Goal: Transaction & Acquisition: Purchase product/service

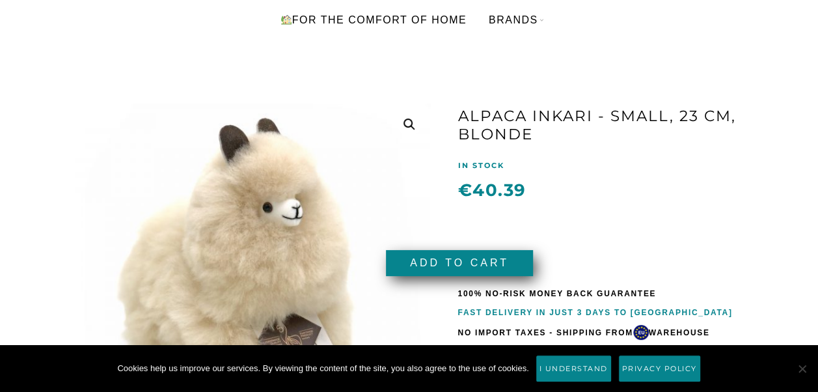
scroll to position [130, 0]
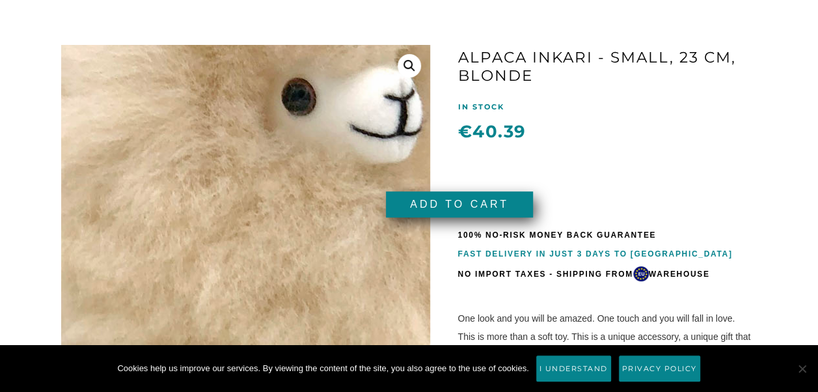
click at [254, 169] on img at bounding box center [221, 381] width 1301 height 1301
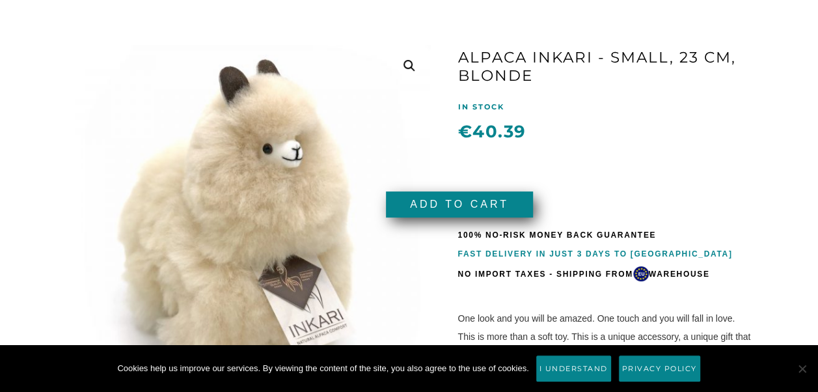
click at [408, 63] on link at bounding box center [409, 65] width 23 height 23
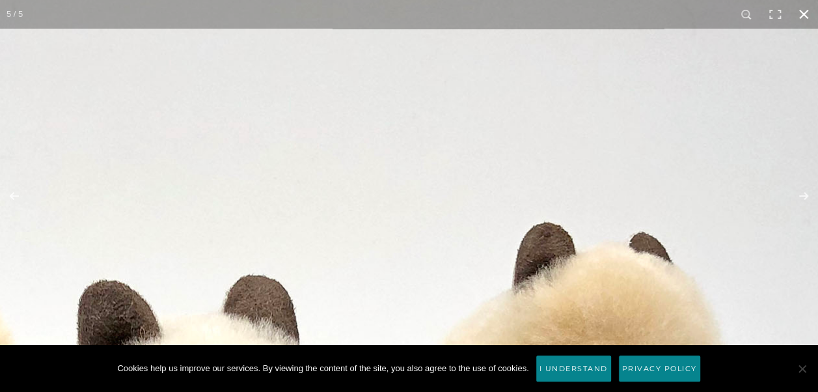
click at [799, 10] on button "Затвори (Esc)" at bounding box center [803, 14] width 29 height 29
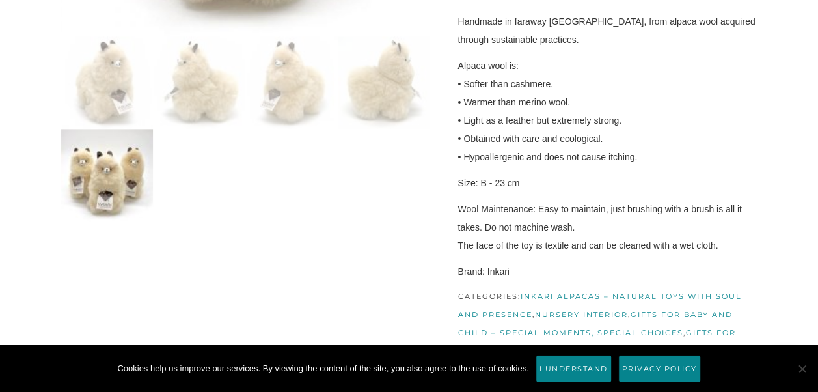
scroll to position [651, 0]
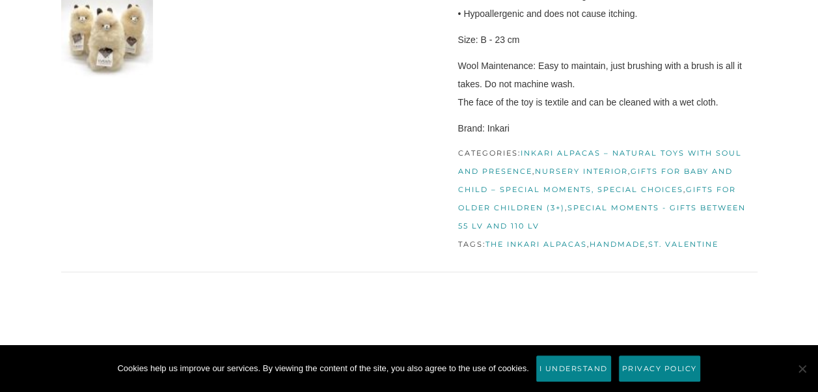
click at [548, 150] on link "Inkari alpacas – natural toys with soul and presence" at bounding box center [599, 161] width 284 height 27
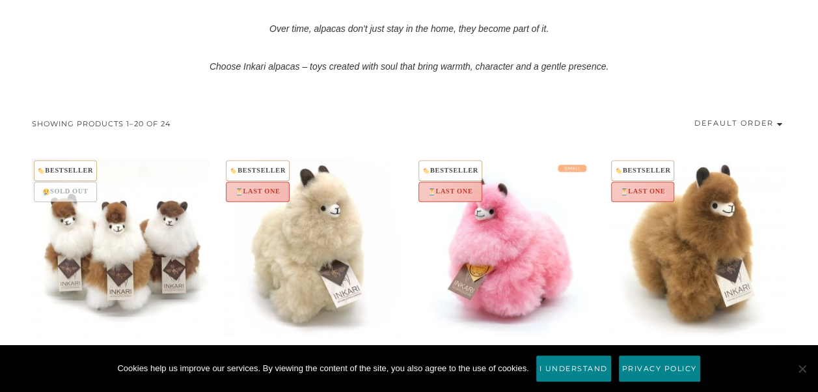
scroll to position [716, 0]
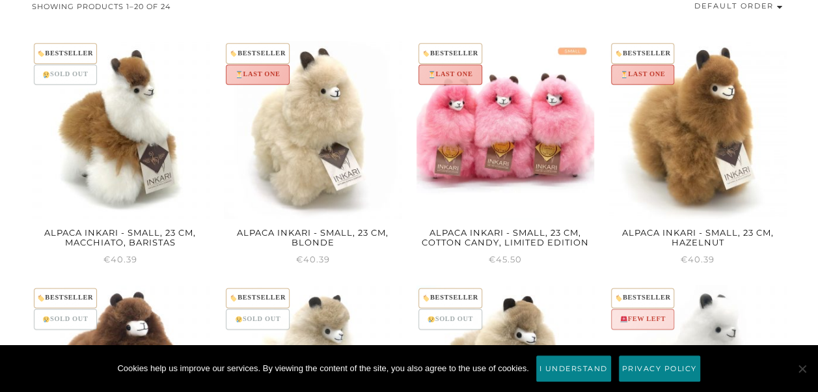
click at [524, 126] on img at bounding box center [505, 130] width 178 height 178
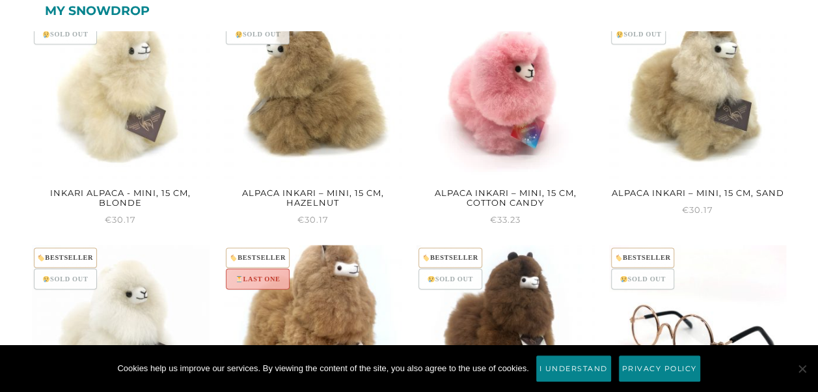
scroll to position [1171, 0]
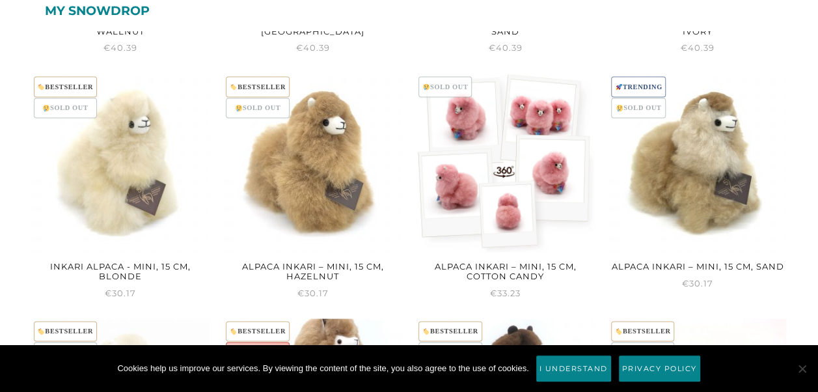
click at [515, 165] on img at bounding box center [505, 163] width 178 height 178
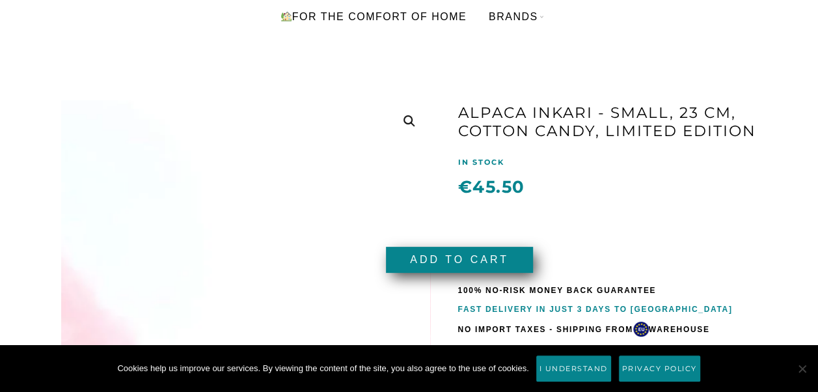
scroll to position [130, 0]
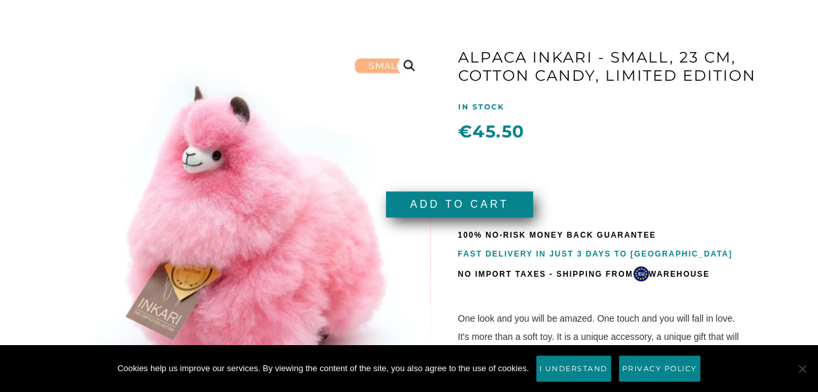
click at [411, 62] on link at bounding box center [409, 65] width 23 height 23
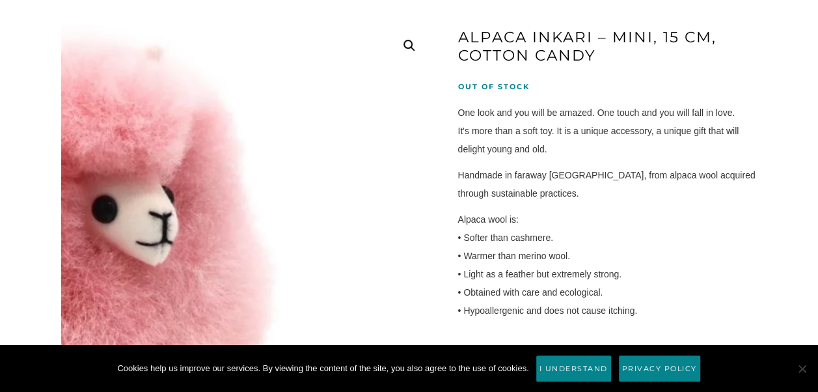
scroll to position [130, 0]
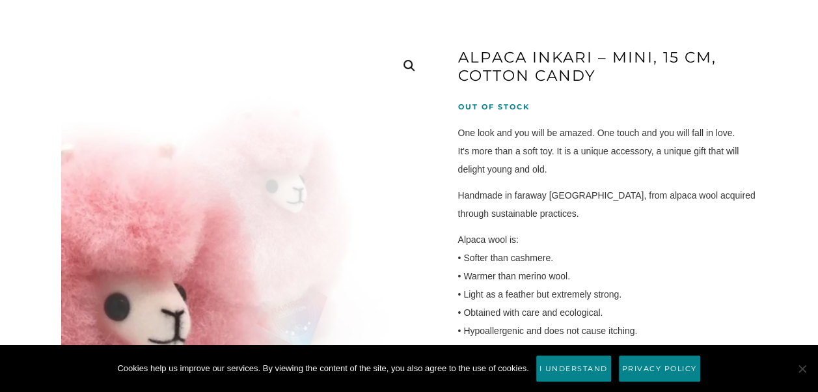
click at [405, 70] on link at bounding box center [409, 65] width 23 height 23
